Goal: Information Seeking & Learning: Learn about a topic

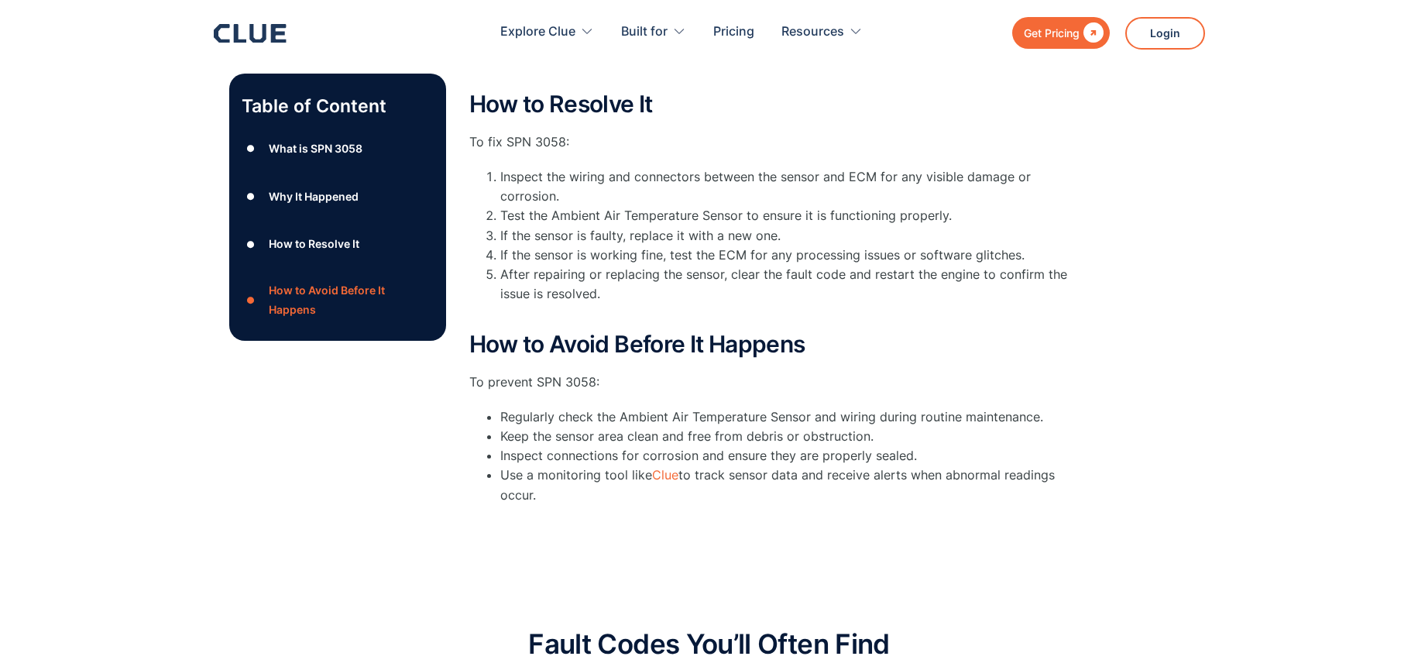
scroll to position [697, 0]
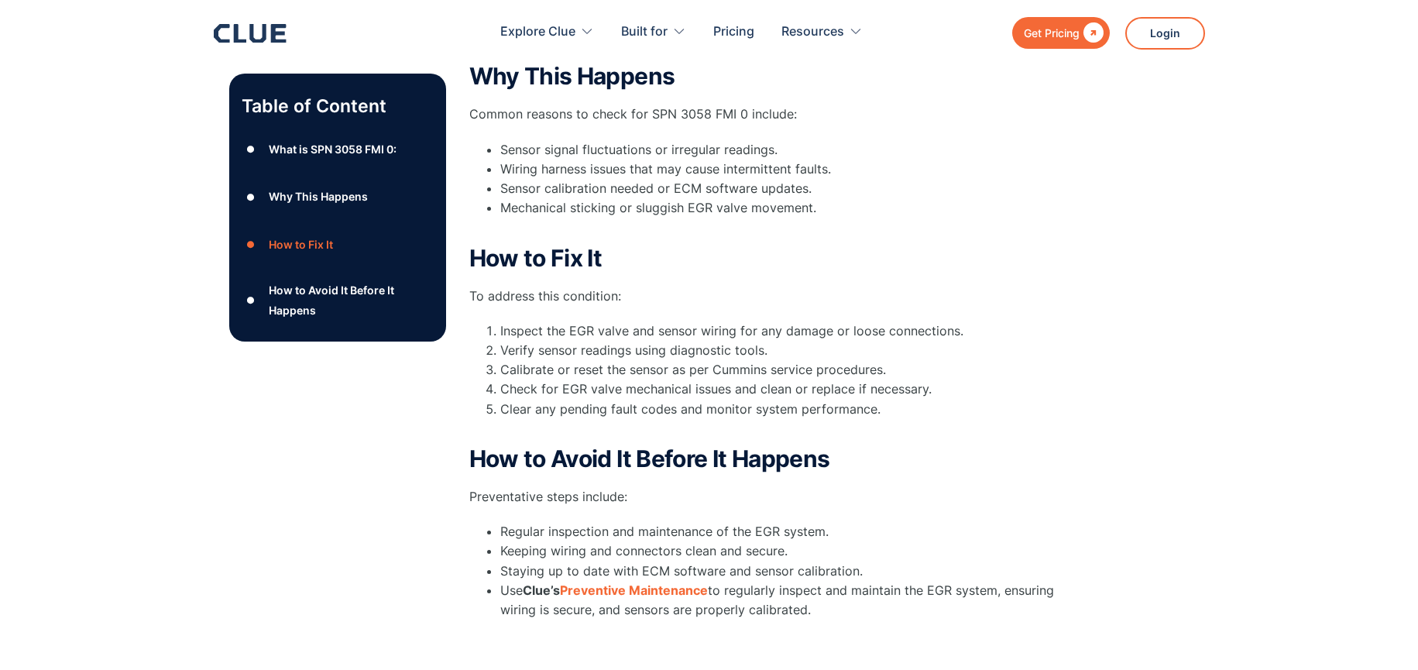
scroll to position [542, 0]
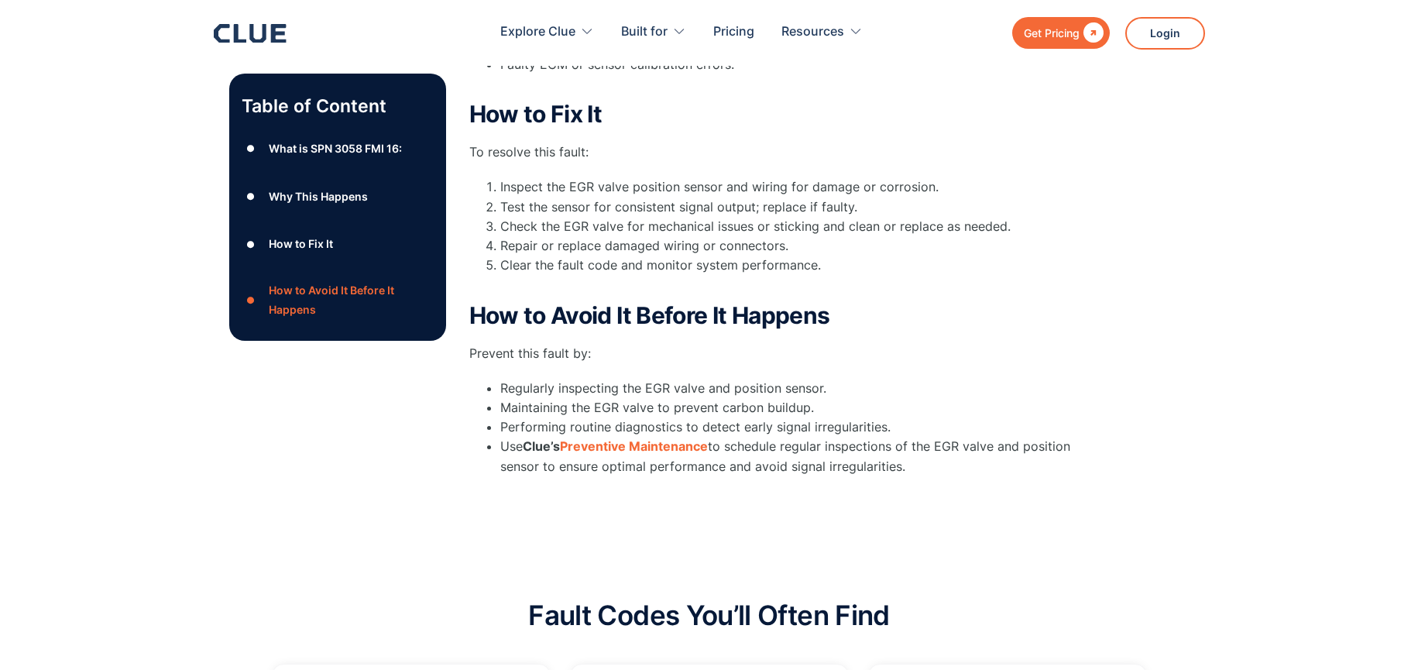
scroll to position [676, 0]
